Goal: Task Accomplishment & Management: Use online tool/utility

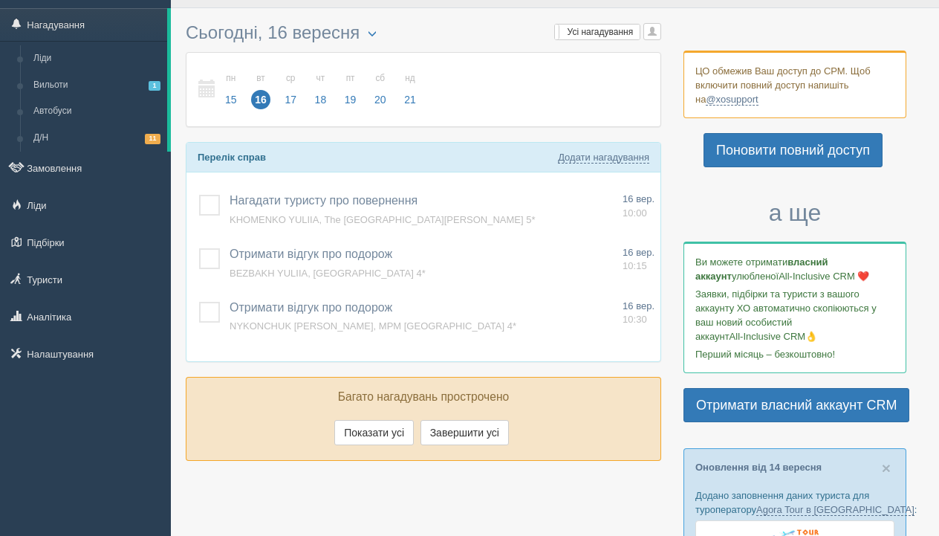
scroll to position [38, 0]
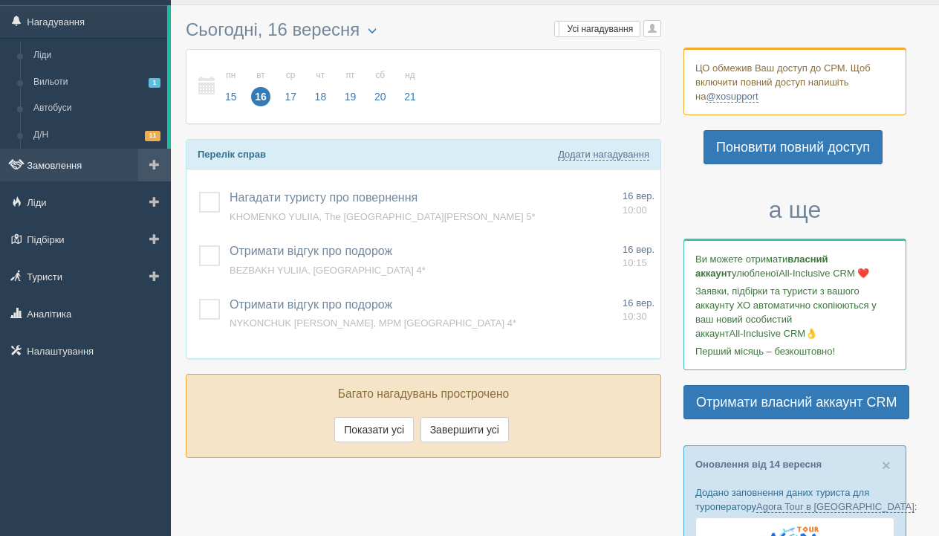
click at [100, 163] on link "Замовлення" at bounding box center [85, 165] width 171 height 33
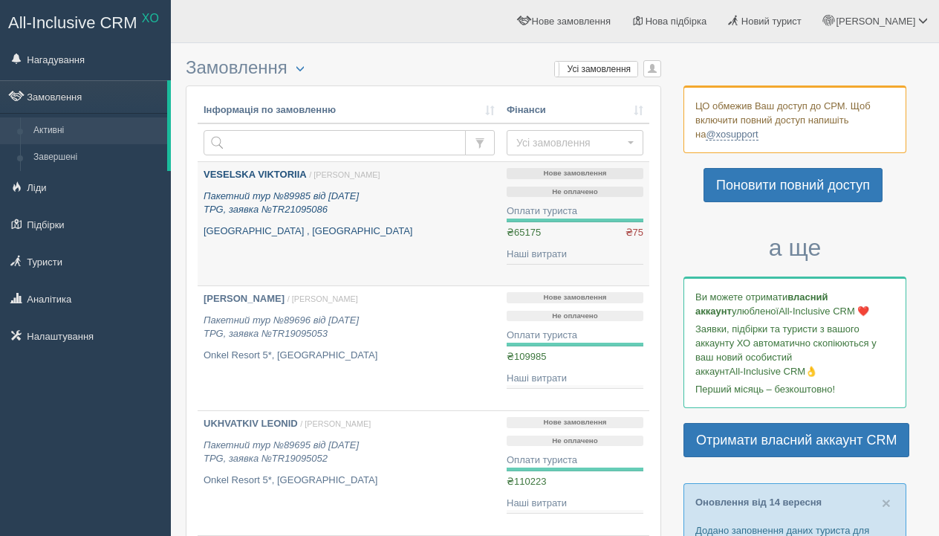
click at [308, 222] on div "VESELSKA VIKTORIIA / [PERSON_NAME] Пакетний тур №89985 від [DATE] TPG, заявка №…" at bounding box center [349, 203] width 291 height 70
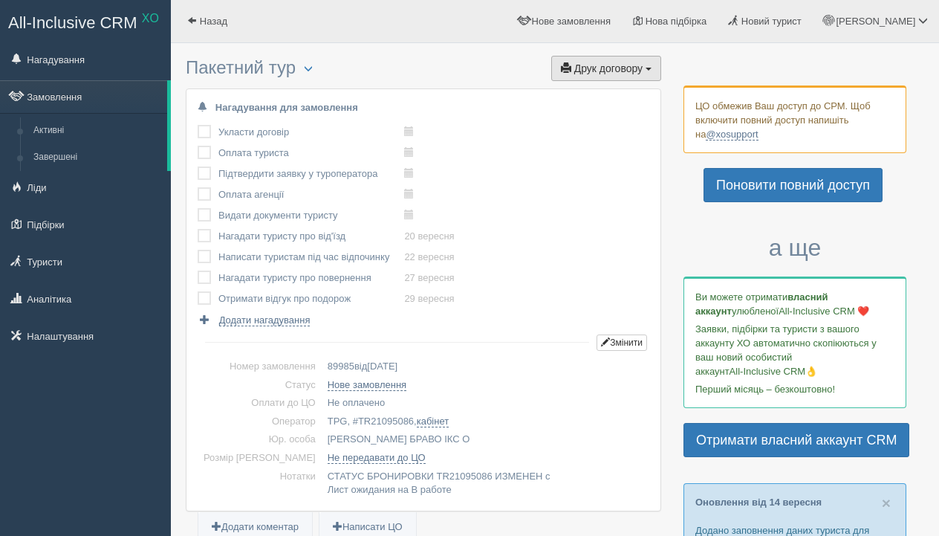
click at [591, 72] on span "Друк договору" at bounding box center [608, 68] width 68 height 12
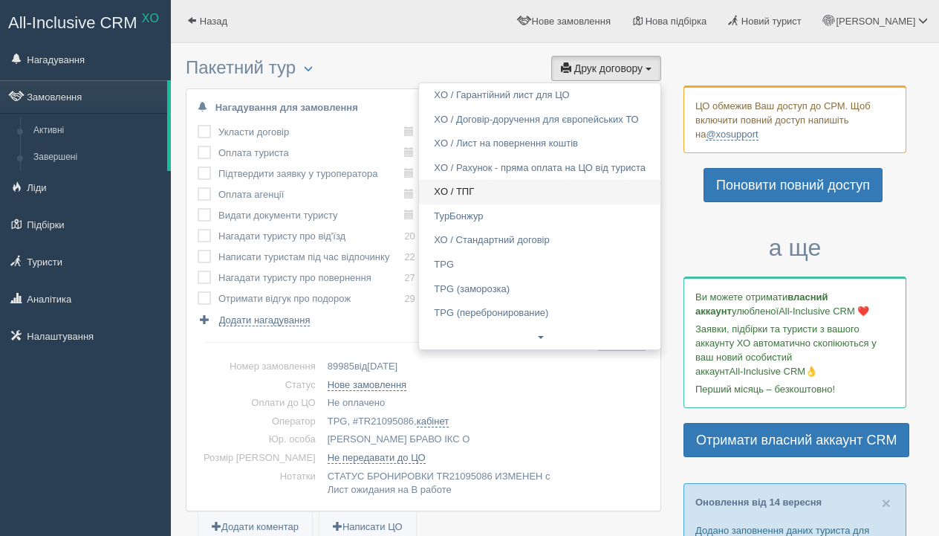
click at [481, 187] on link "XO / ТПГ" at bounding box center [540, 192] width 242 height 25
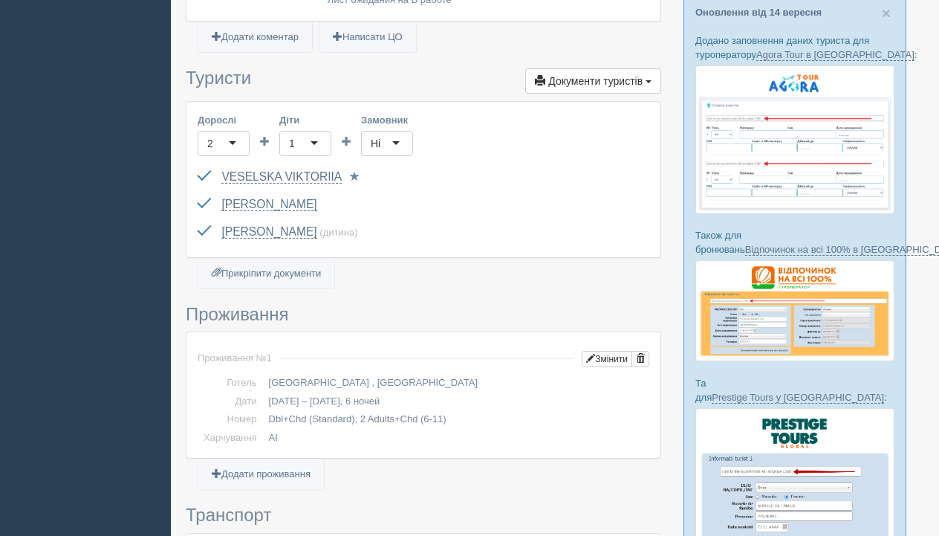
scroll to position [490, 0]
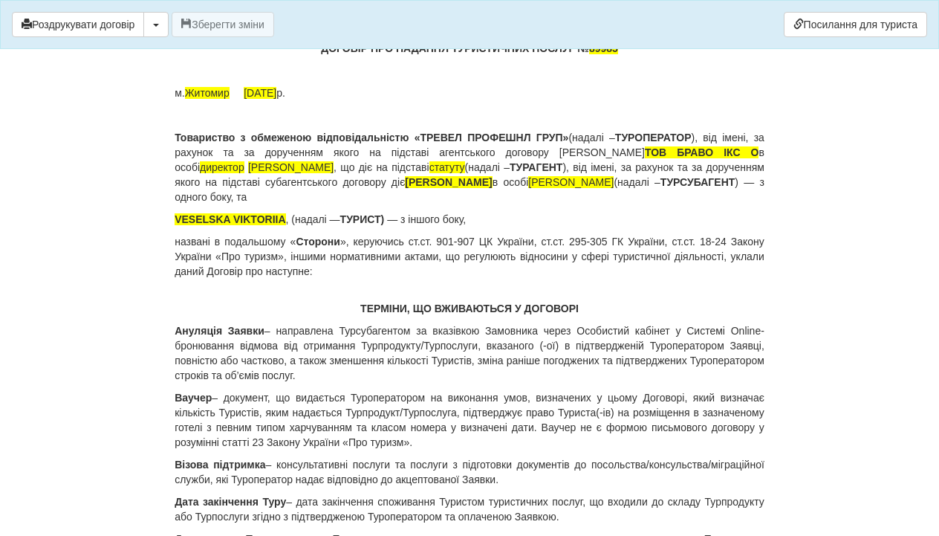
scroll to position [126, 0]
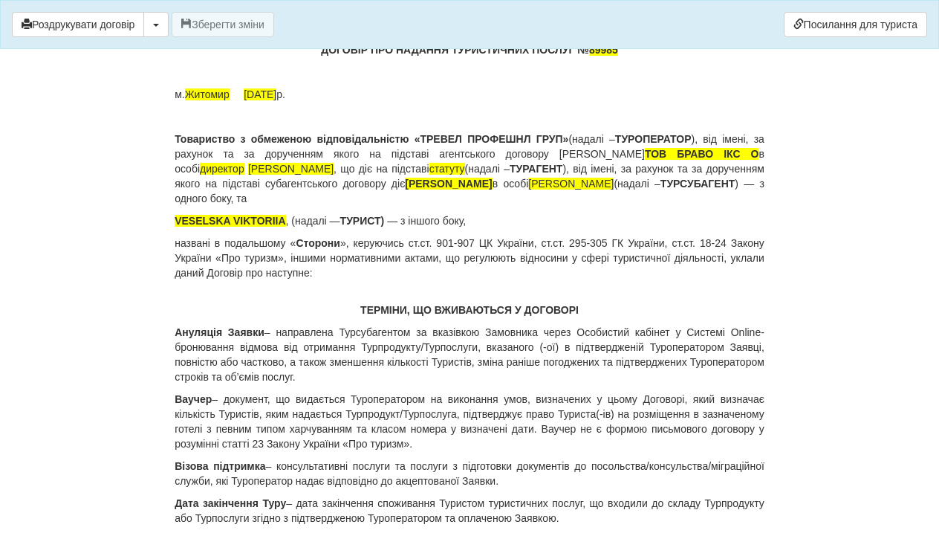
click at [262, 100] on span "15.09.2025" at bounding box center [260, 94] width 33 height 12
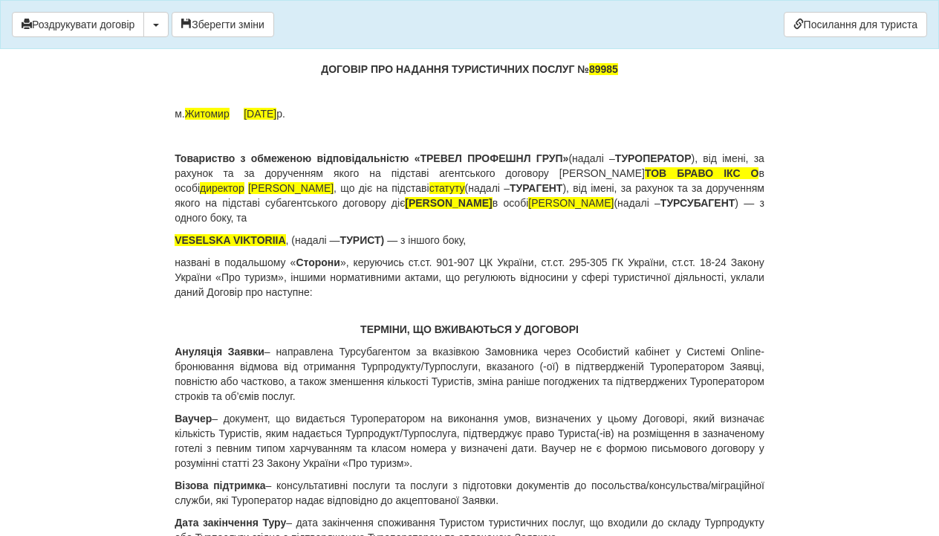
scroll to position [92, 0]
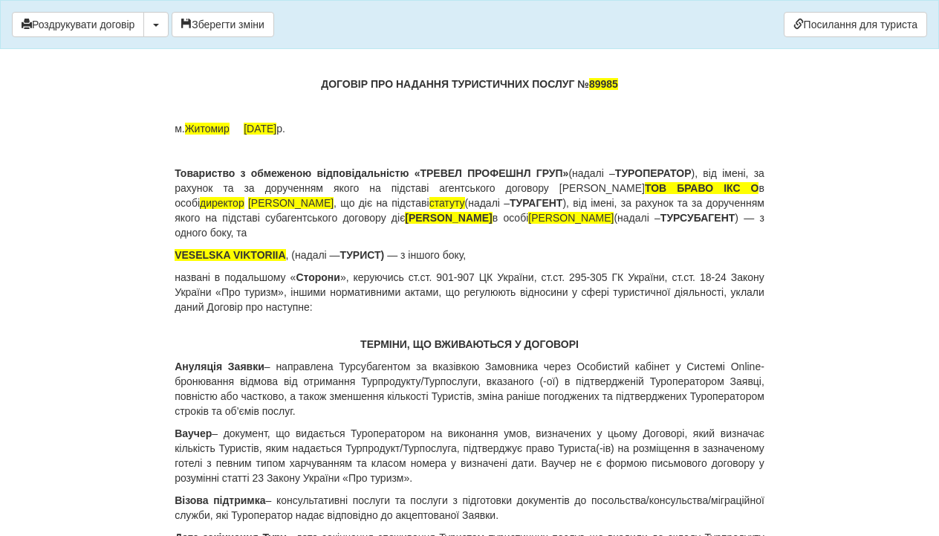
click at [635, 82] on p "ДОГОВІР ПРО НАДАННЯ ТУРИСТИЧНИХ ПОСЛУГ № 89985" at bounding box center [470, 84] width 590 height 15
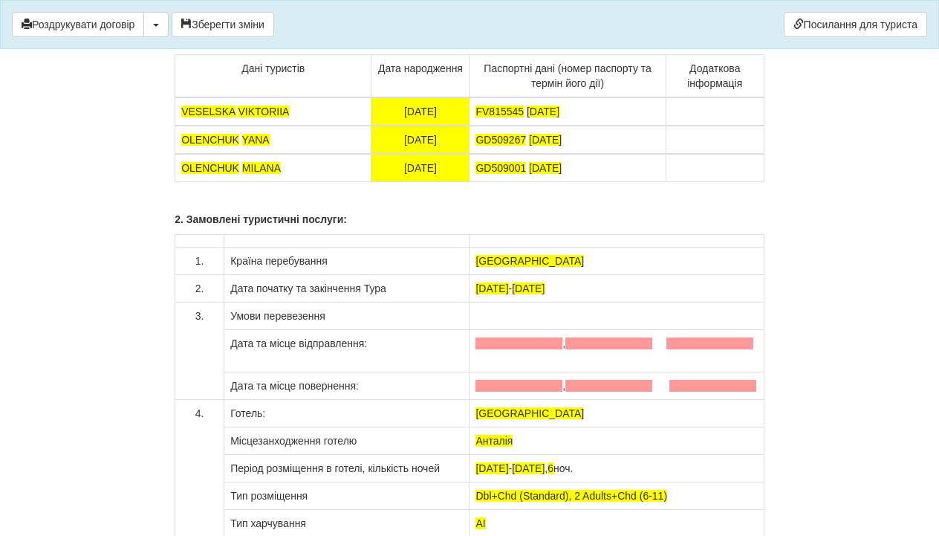
scroll to position [11384, 0]
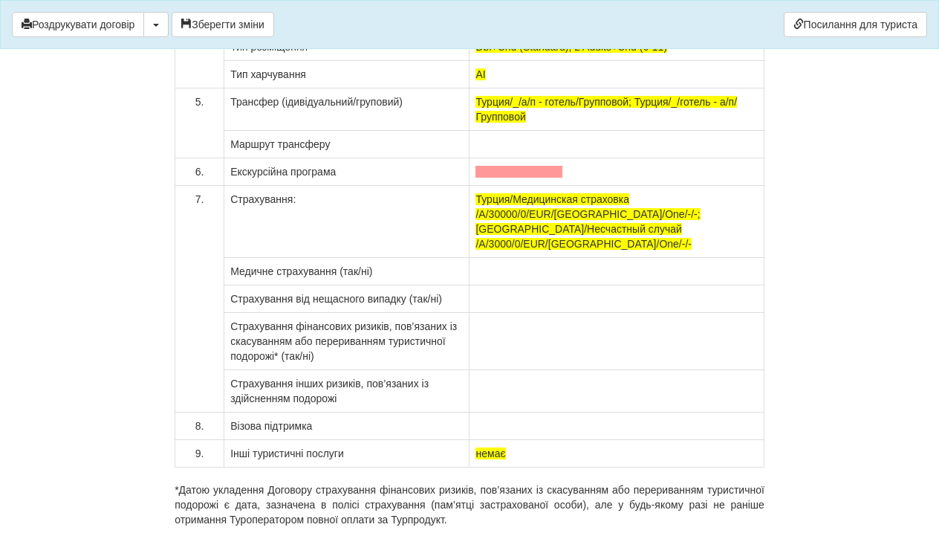
scroll to position [11791, 0]
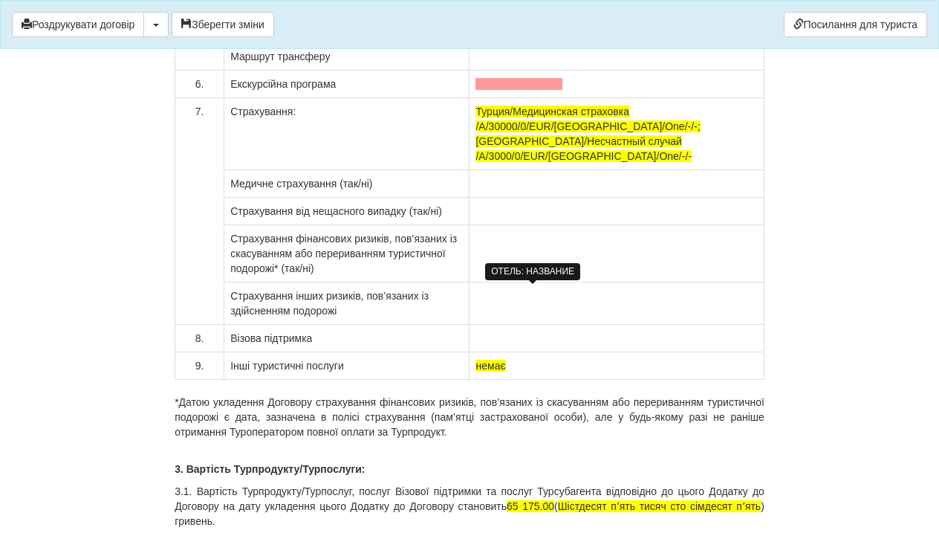
scroll to position [11898, 0]
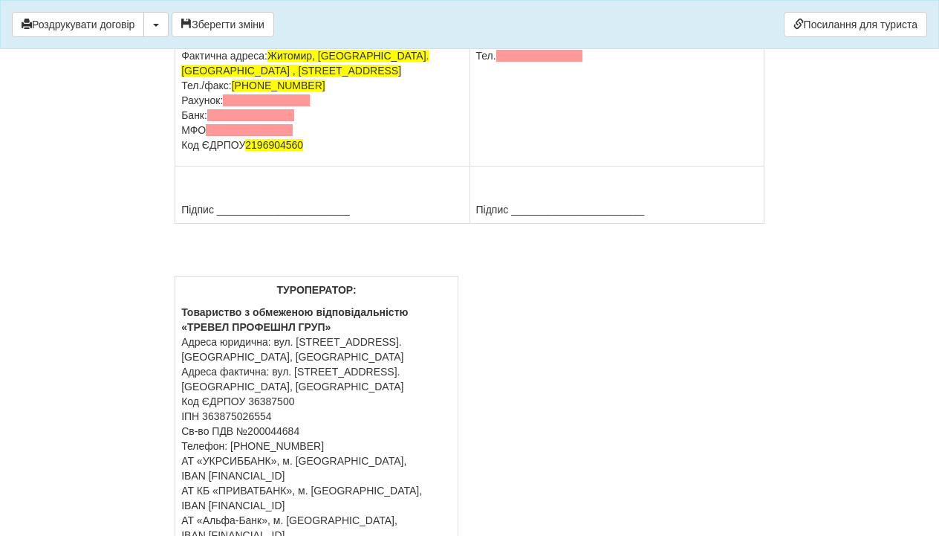
scroll to position [12636, 0]
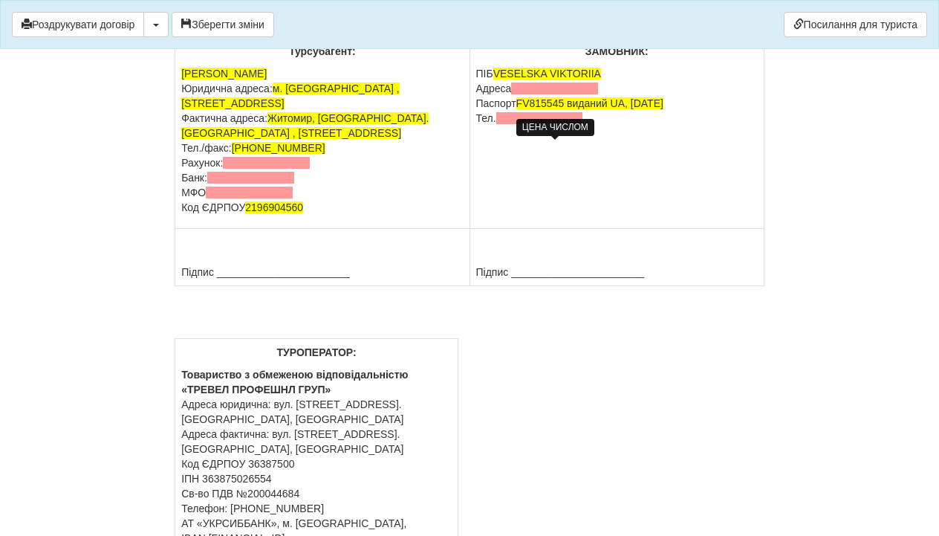
drag, startPoint x: 748, startPoint y: 149, endPoint x: 765, endPoint y: 148, distance: 17.1
drag, startPoint x: 245, startPoint y: 161, endPoint x: 165, endPoint y: 158, distance: 80.3
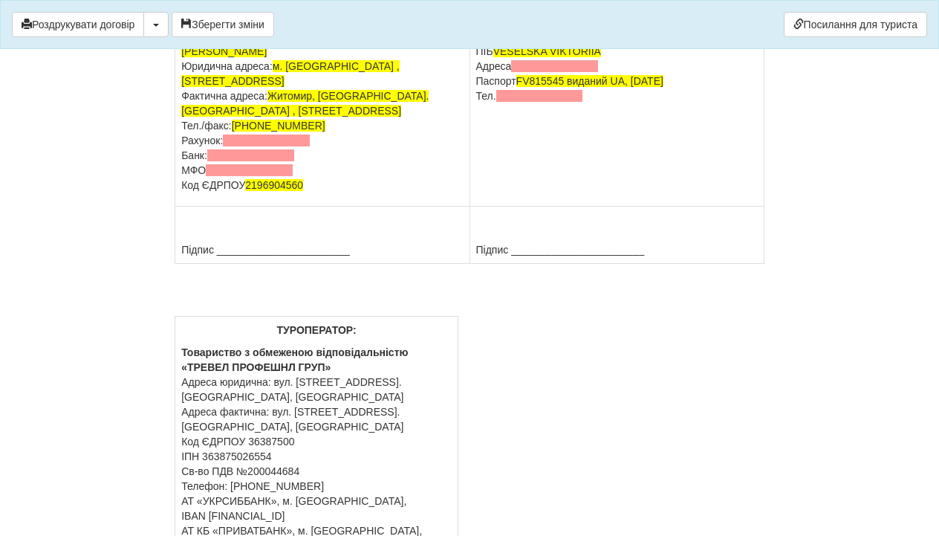
scroll to position [12650, 0]
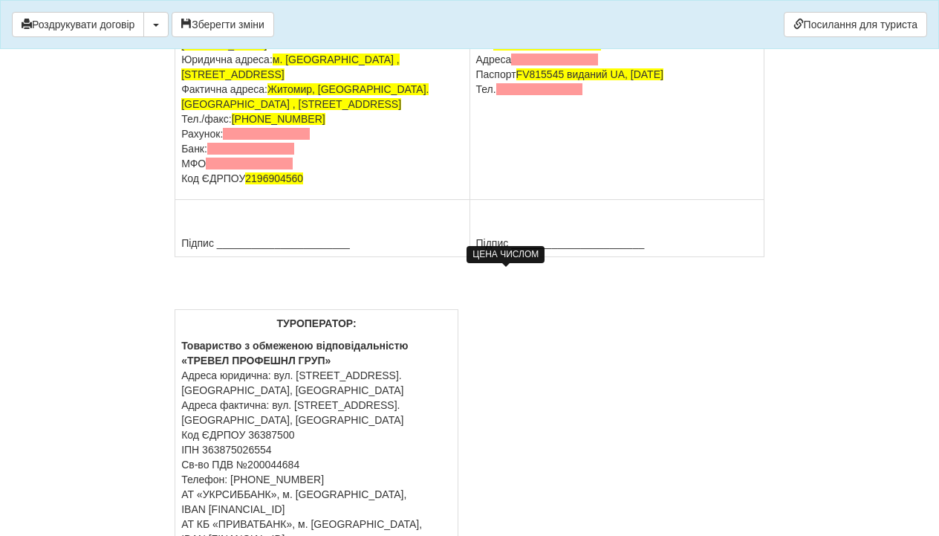
drag, startPoint x: 661, startPoint y: 274, endPoint x: 750, endPoint y: 274, distance: 89.2
drag, startPoint x: 757, startPoint y: 274, endPoint x: 660, endPoint y: 276, distance: 97.4
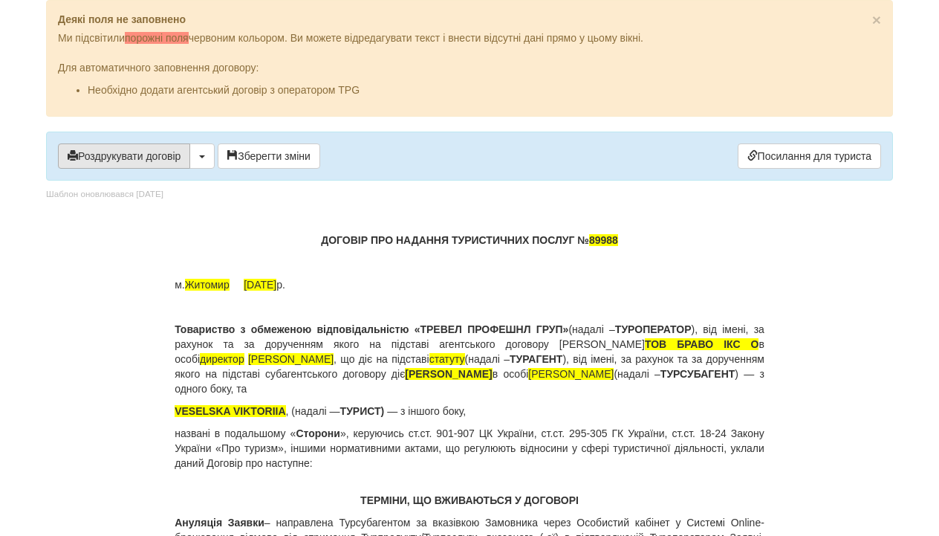
scroll to position [0, 0]
click at [120, 146] on button "Роздрукувати договір" at bounding box center [124, 155] width 132 height 25
